Goal: Transaction & Acquisition: Purchase product/service

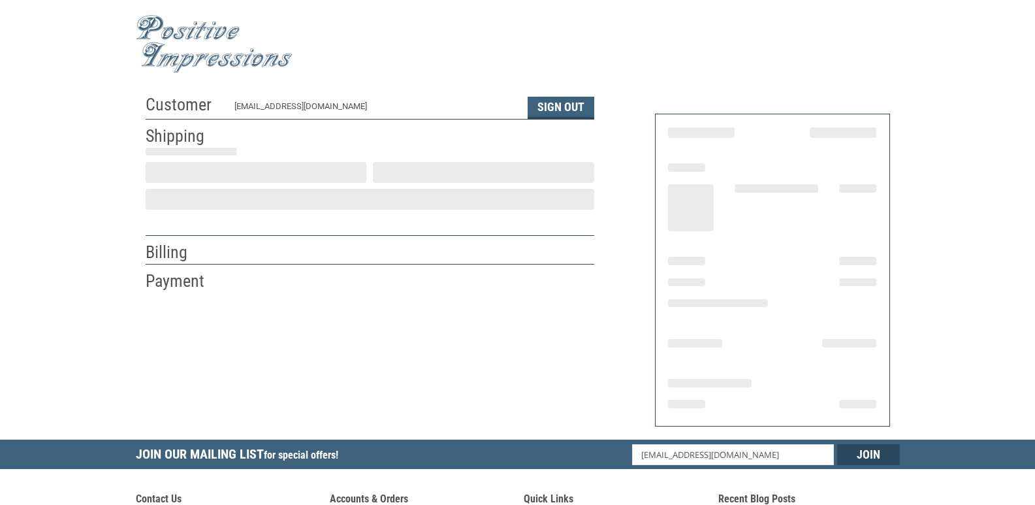
scroll to position [19, 0]
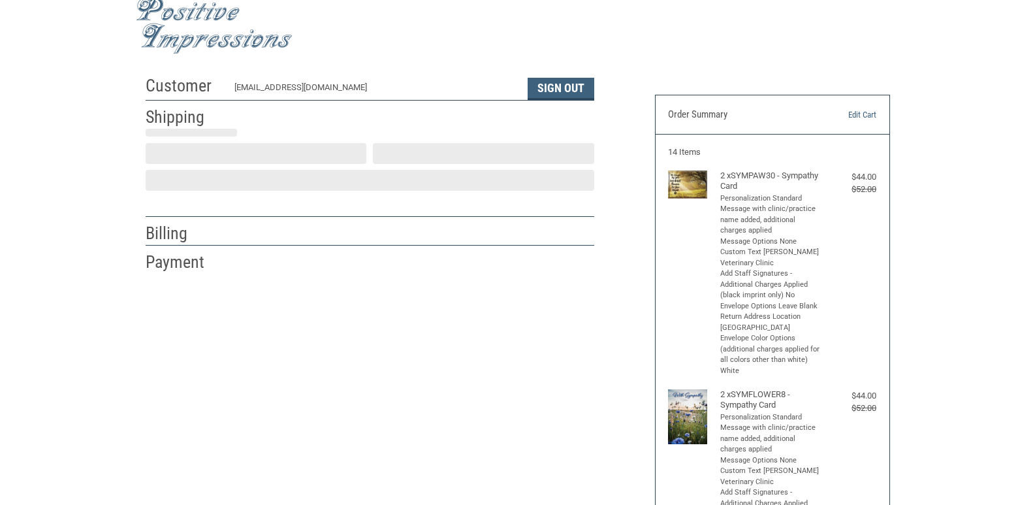
select select "US"
select select "MN"
type input "[PERSON_NAME]"
select select "MN"
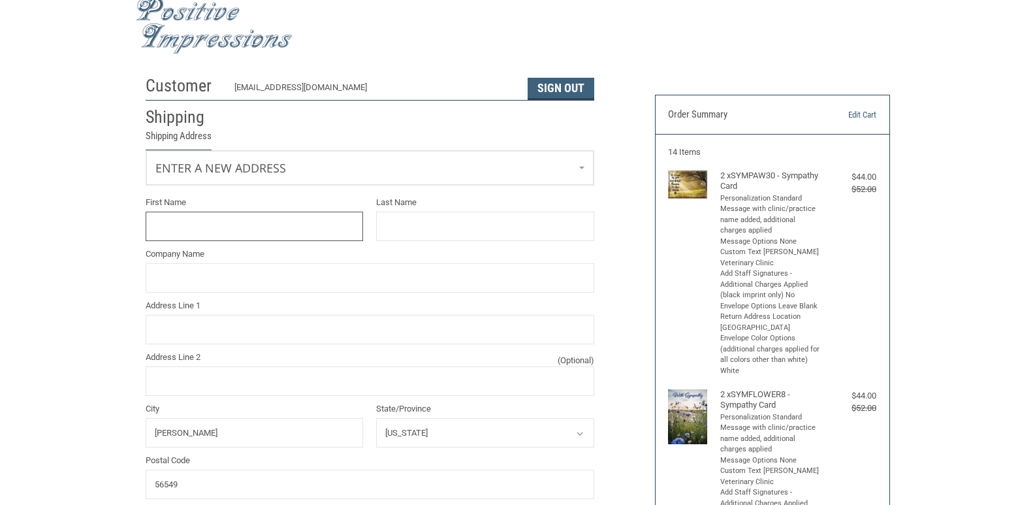
click at [281, 230] on input "First Name" at bounding box center [255, 226] width 218 height 29
type input "[PERSON_NAME]"
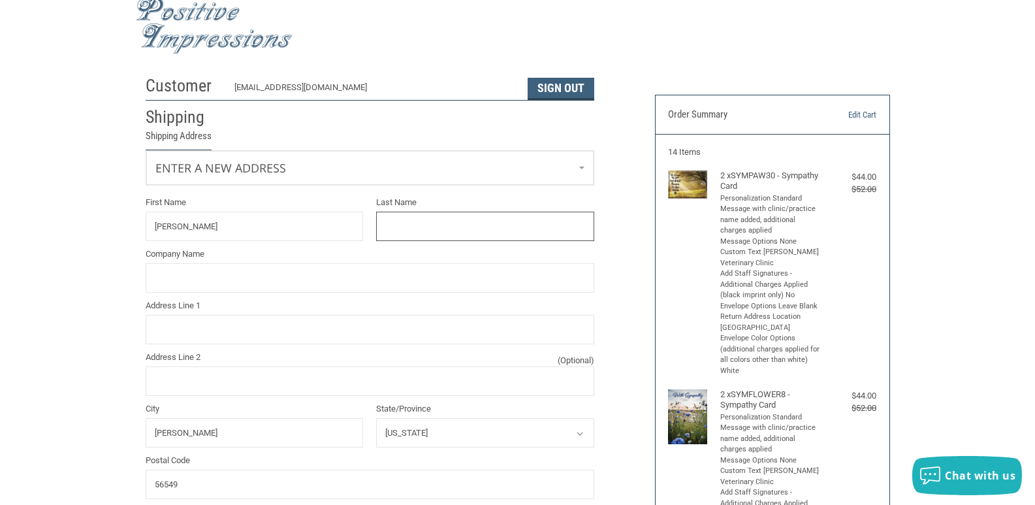
type input "[PERSON_NAME]"
type input "[PERSON_NAME] Veterinary Clinic"
type input "[GEOGRAPHIC_DATA]"
type input "2184865660"
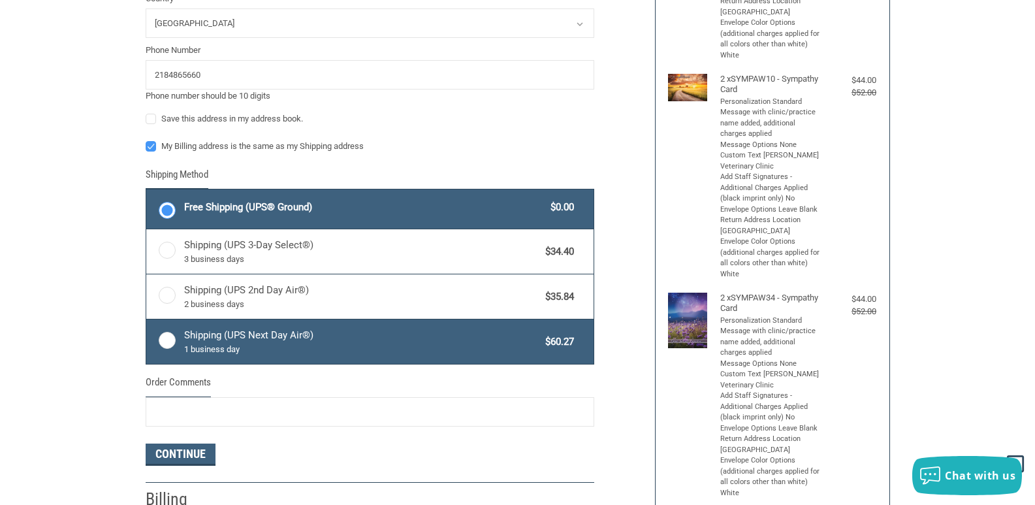
scroll to position [693, 0]
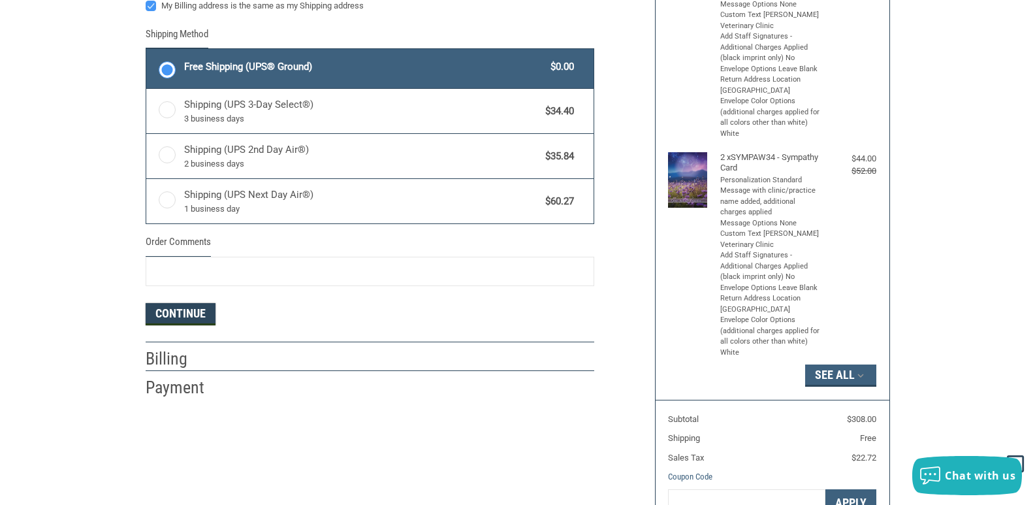
click at [191, 318] on button "Continue" at bounding box center [181, 314] width 70 height 22
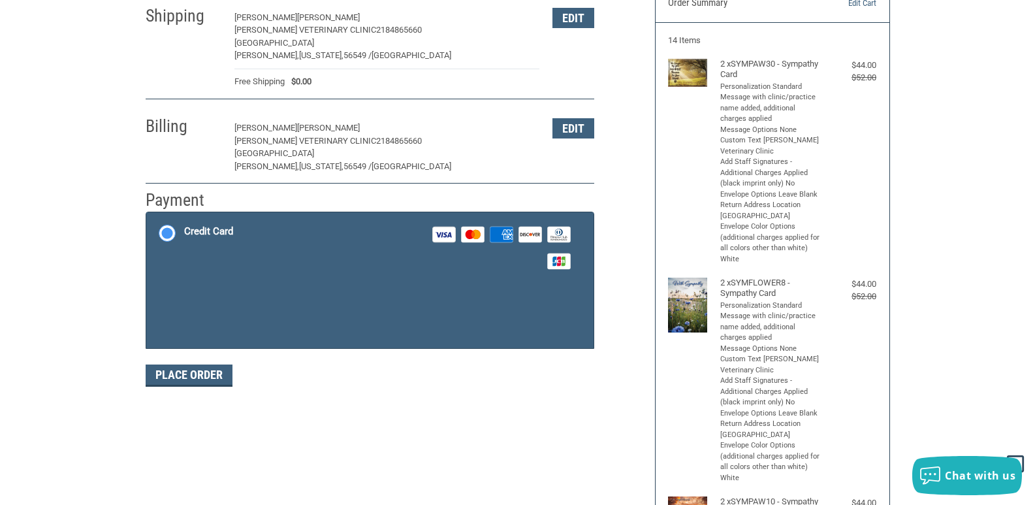
scroll to position [149, 0]
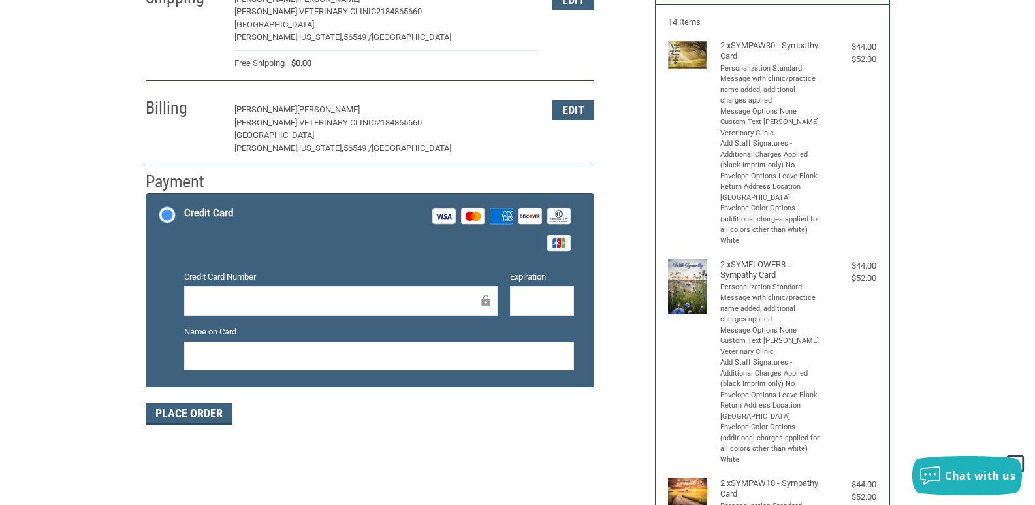
click at [326, 287] on div at bounding box center [340, 300] width 313 height 29
click at [265, 364] on div at bounding box center [379, 355] width 390 height 29
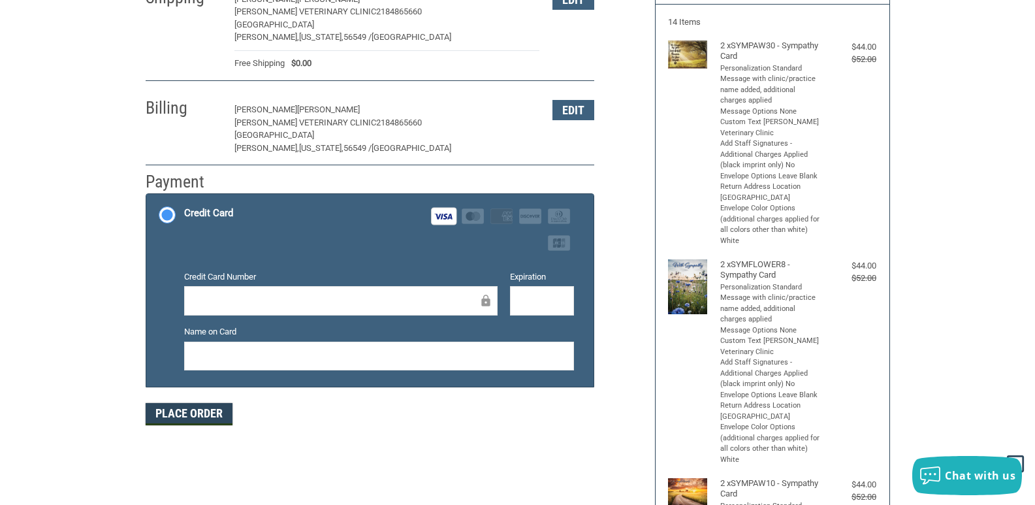
click at [183, 418] on button "Place Order" at bounding box center [189, 414] width 87 height 22
